Goal: Information Seeking & Learning: Learn about a topic

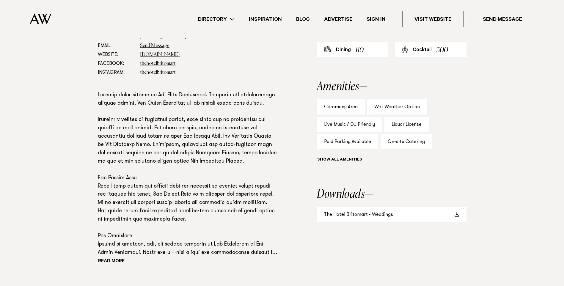
scroll to position [446, 0]
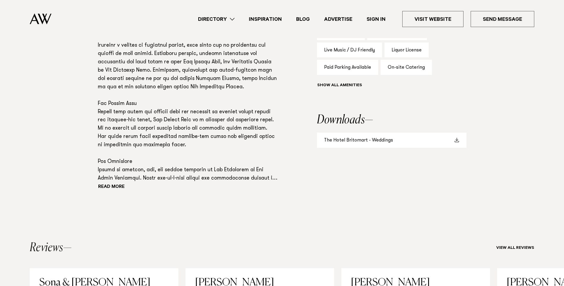
click at [369, 133] on link "The Hotel Britomart - Weddings" at bounding box center [392, 140] width 150 height 15
click at [213, 132] on p at bounding box center [188, 100] width 181 height 166
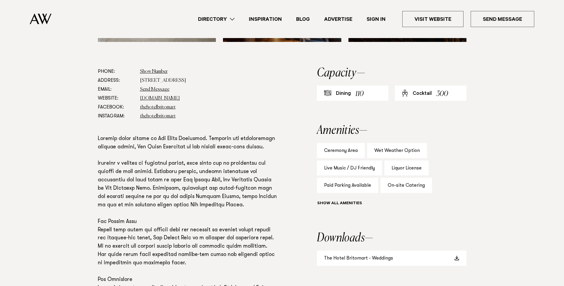
scroll to position [327, 0]
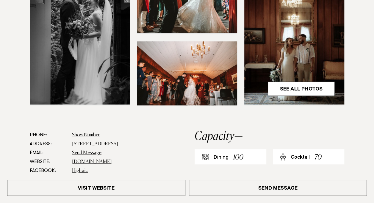
scroll to position [327, 0]
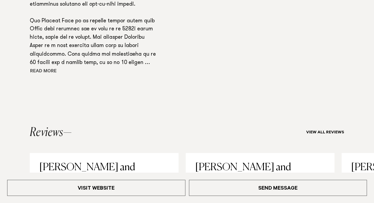
click at [54, 69] on button "Read more" at bounding box center [57, 71] width 54 height 9
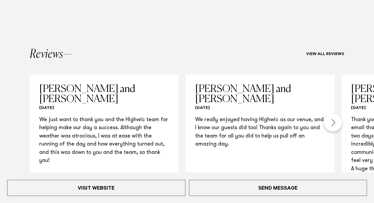
scroll to position [821, 0]
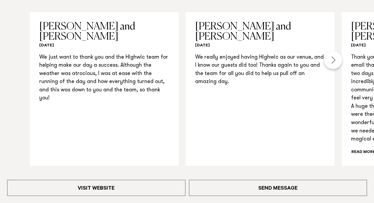
click at [340, 56] on div "Next slide" at bounding box center [333, 60] width 18 height 18
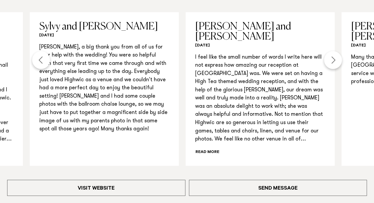
click at [340, 56] on div "Next slide" at bounding box center [333, 60] width 18 height 18
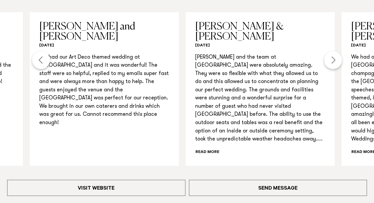
click at [338, 57] on div "Next slide" at bounding box center [333, 60] width 18 height 18
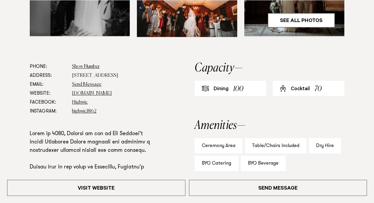
scroll to position [298, 0]
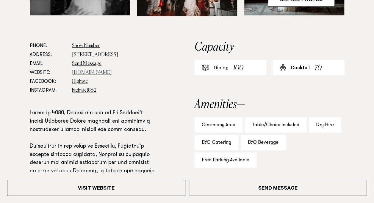
click at [89, 70] on link "www.visitheritage.co.nz" at bounding box center [92, 72] width 40 height 5
